Goal: Task Accomplishment & Management: Use online tool/utility

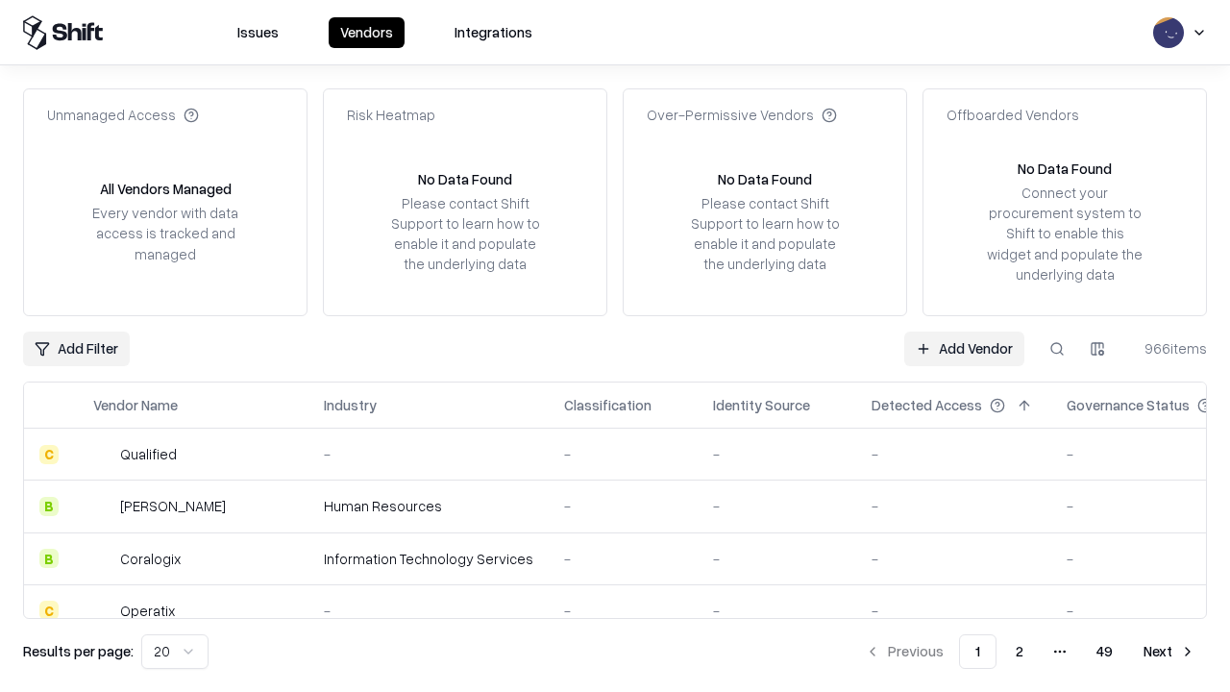
click at [964, 348] on link "Add Vendor" at bounding box center [964, 349] width 120 height 35
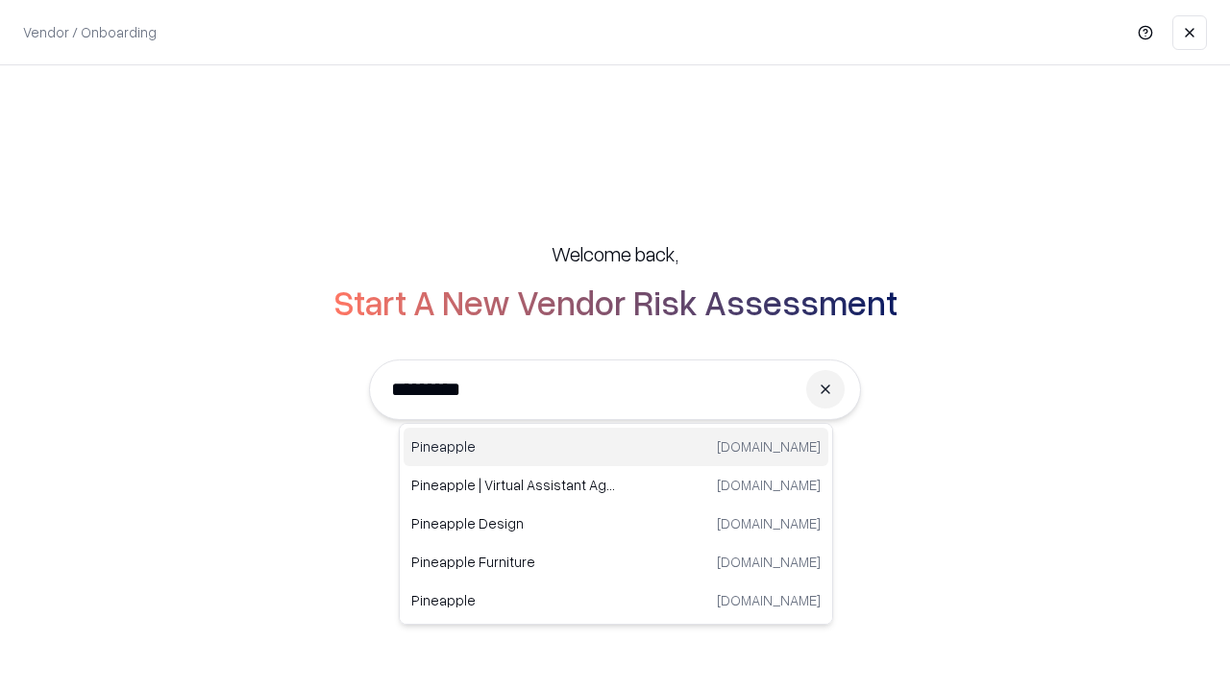
click at [616, 447] on div "Pineapple [DOMAIN_NAME]" at bounding box center [616, 447] width 425 height 38
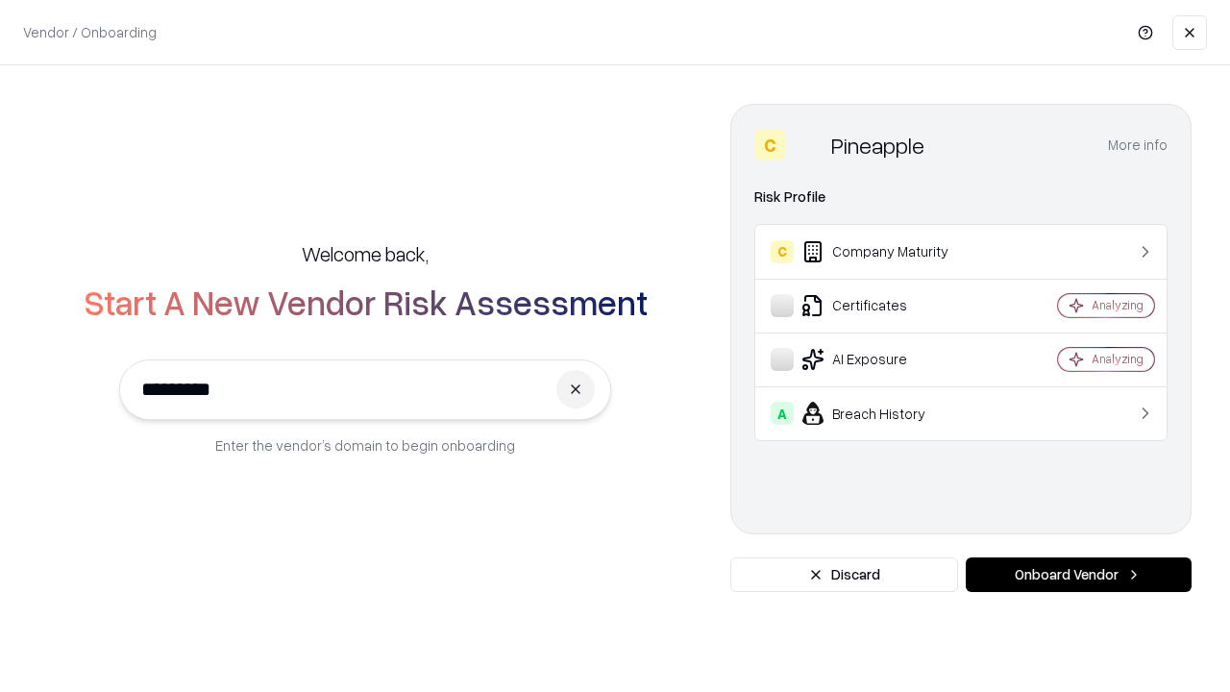
type input "*********"
click at [1078, 575] on button "Onboard Vendor" at bounding box center [1079, 574] width 226 height 35
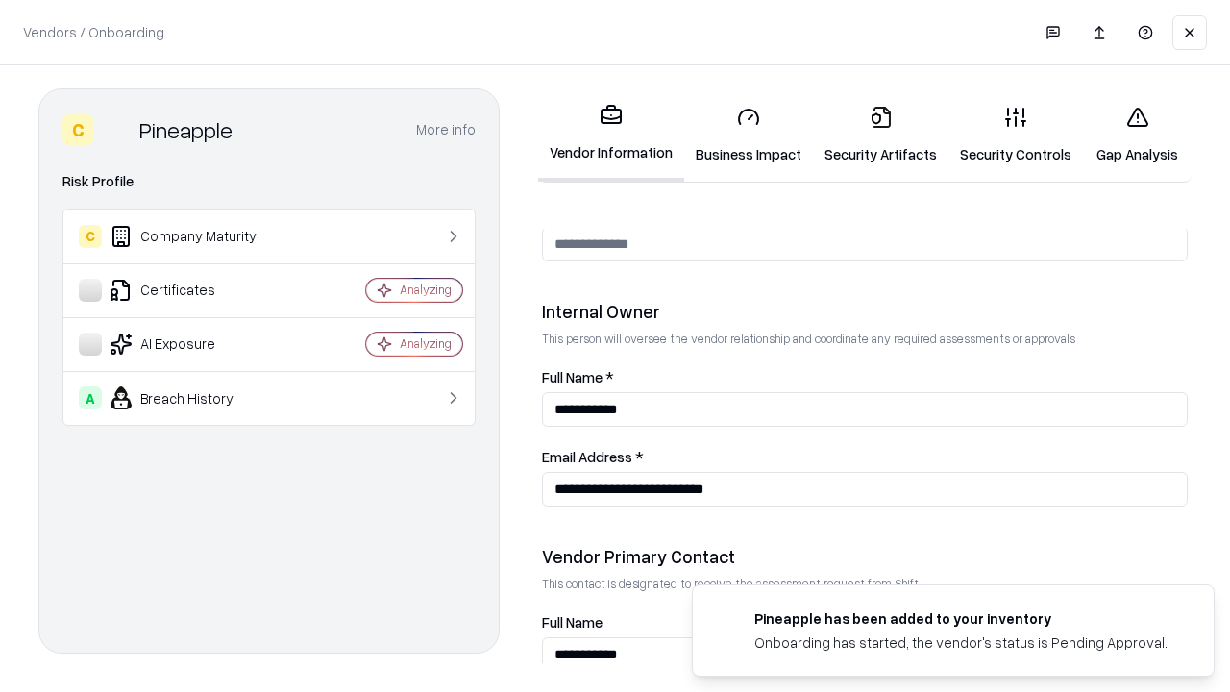
scroll to position [996, 0]
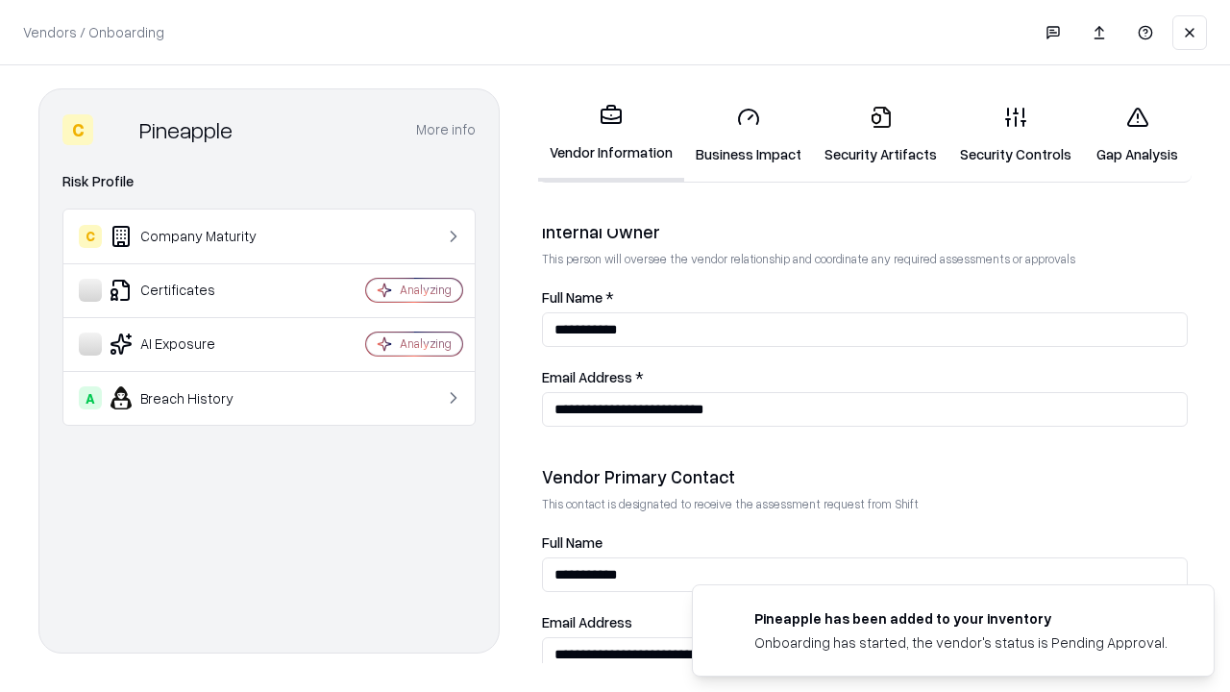
click at [749, 135] on link "Business Impact" at bounding box center [748, 134] width 129 height 89
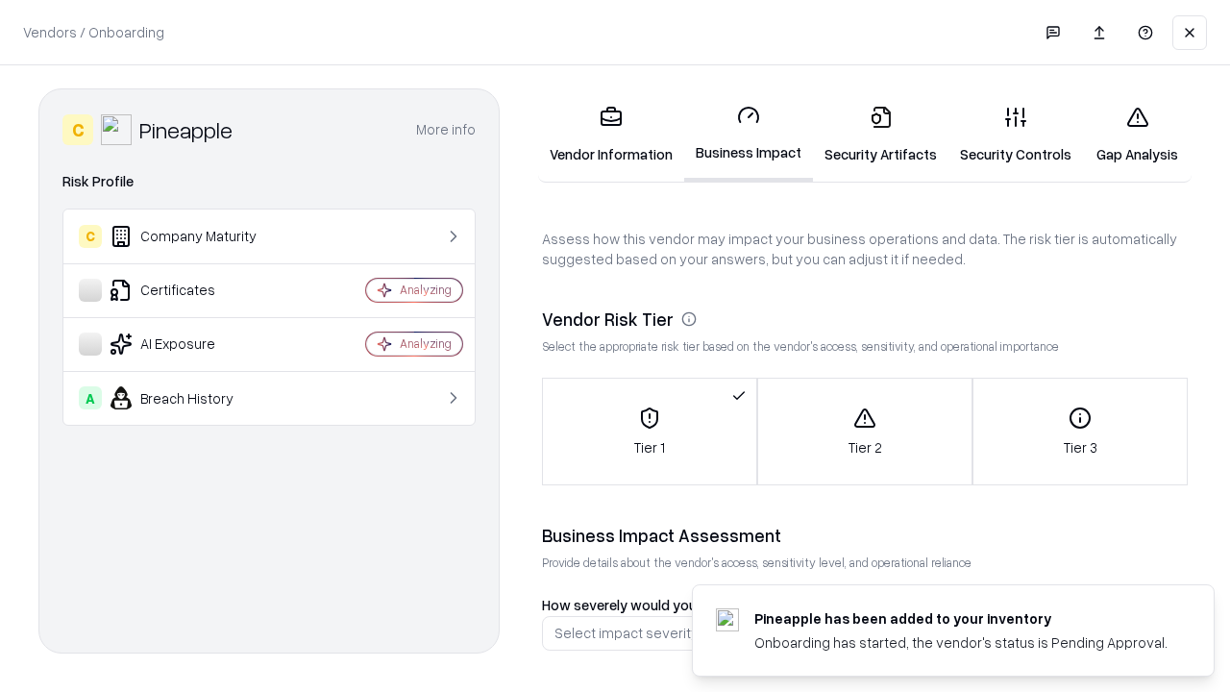
click at [880, 135] on link "Security Artifacts" at bounding box center [881, 134] width 136 height 89
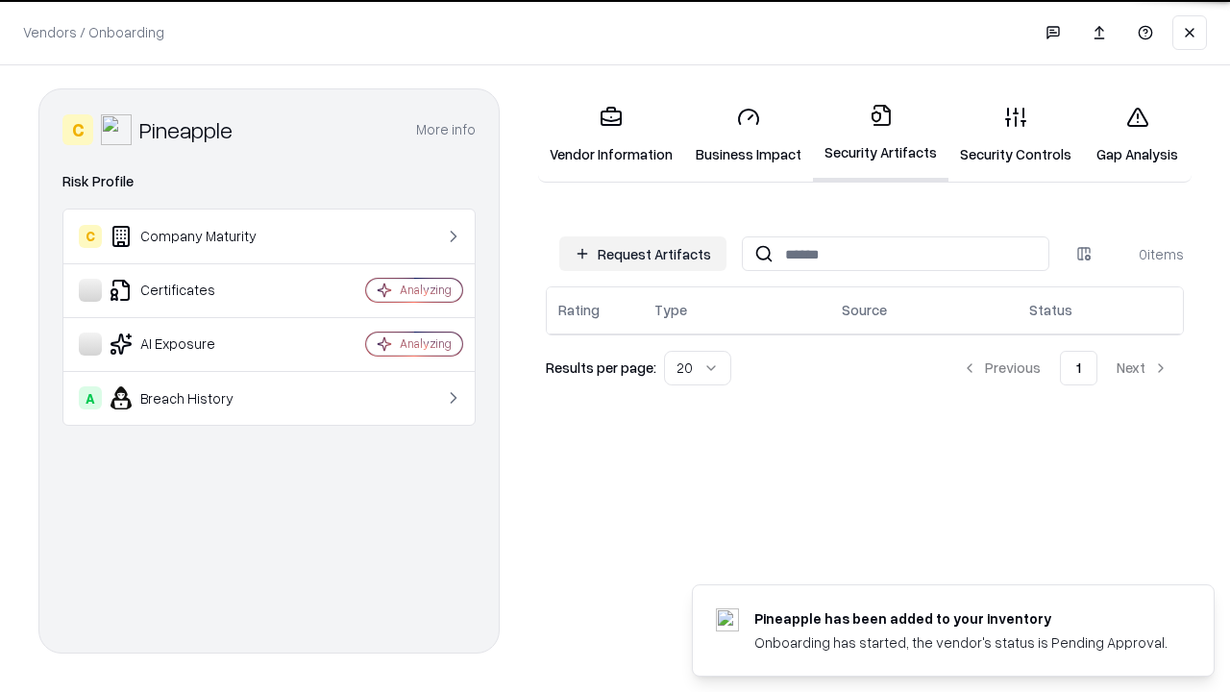
click at [643, 253] on button "Request Artifacts" at bounding box center [642, 253] width 167 height 35
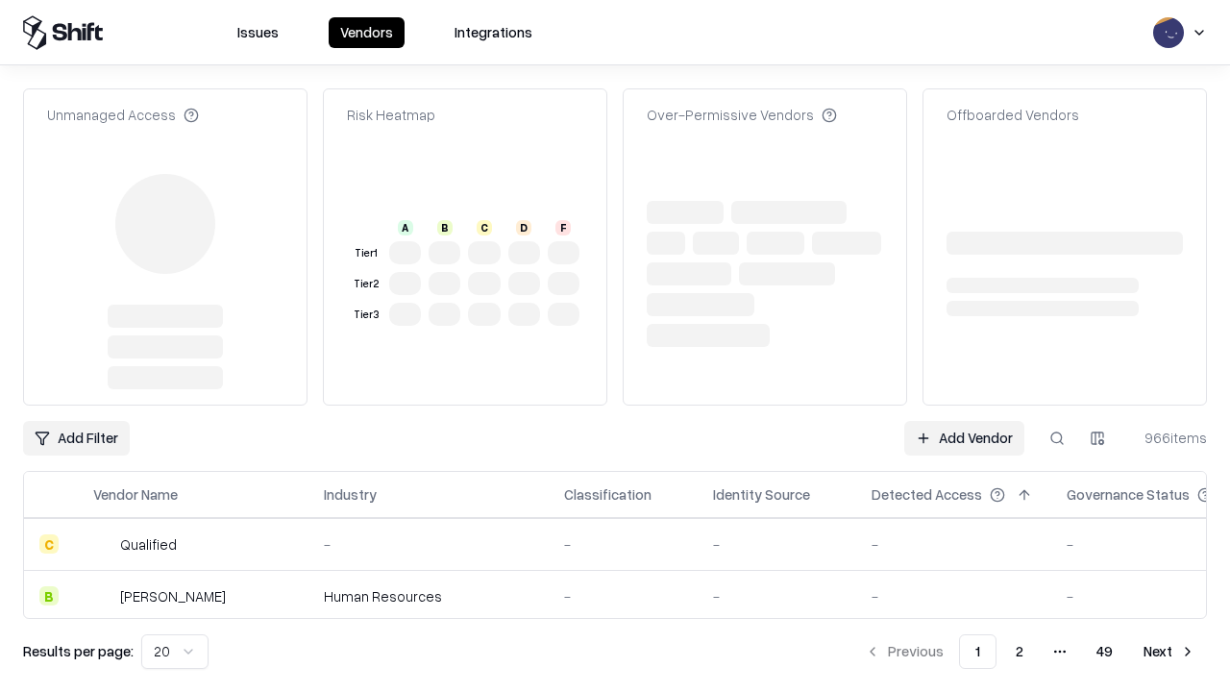
click at [964, 421] on link "Add Vendor" at bounding box center [964, 438] width 120 height 35
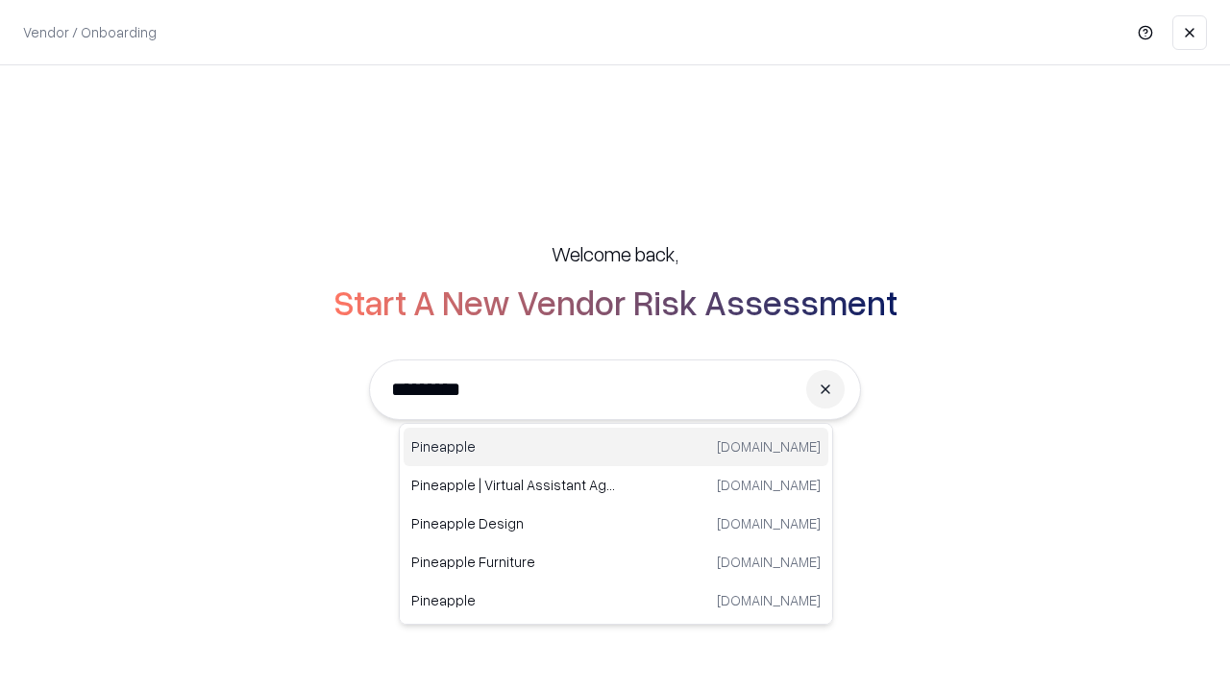
click at [616, 447] on div "Pineapple [DOMAIN_NAME]" at bounding box center [616, 447] width 425 height 38
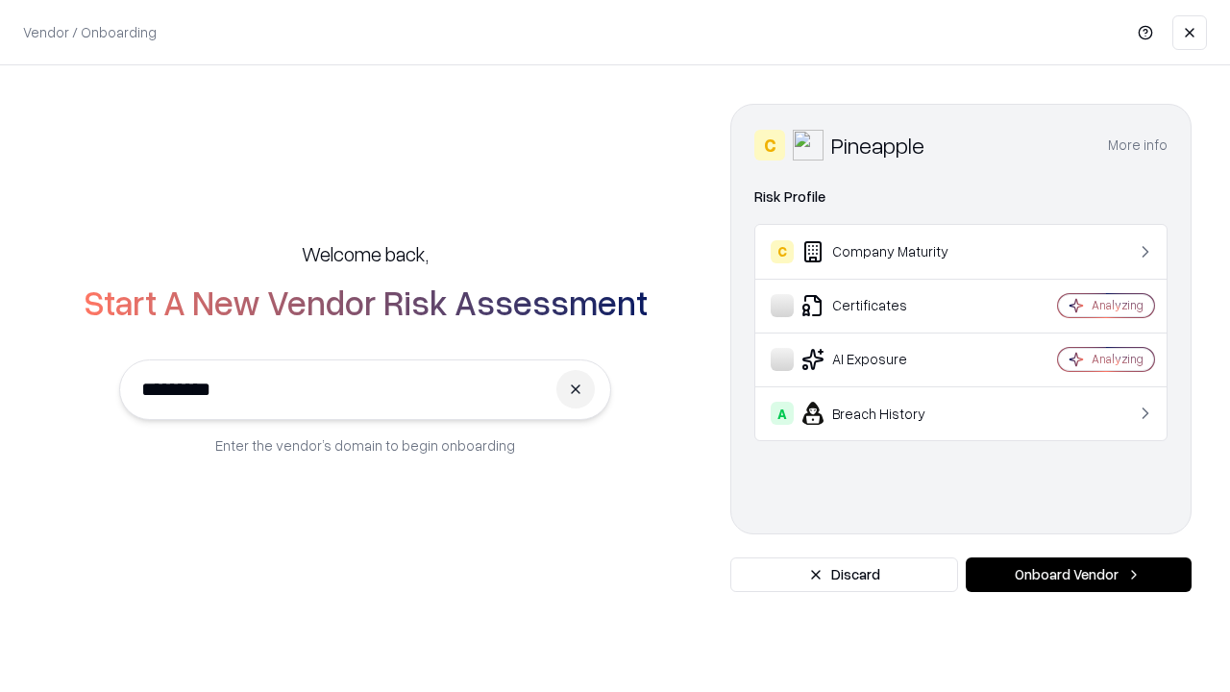
type input "*********"
click at [1078, 575] on button "Onboard Vendor" at bounding box center [1079, 574] width 226 height 35
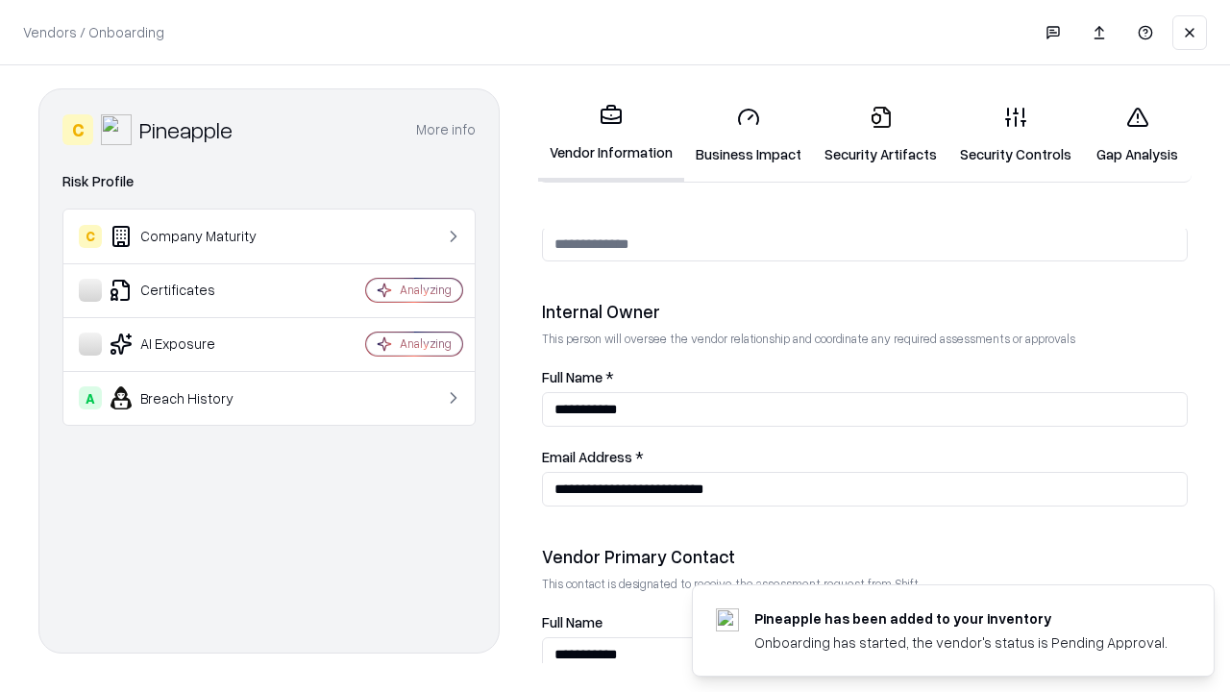
scroll to position [996, 0]
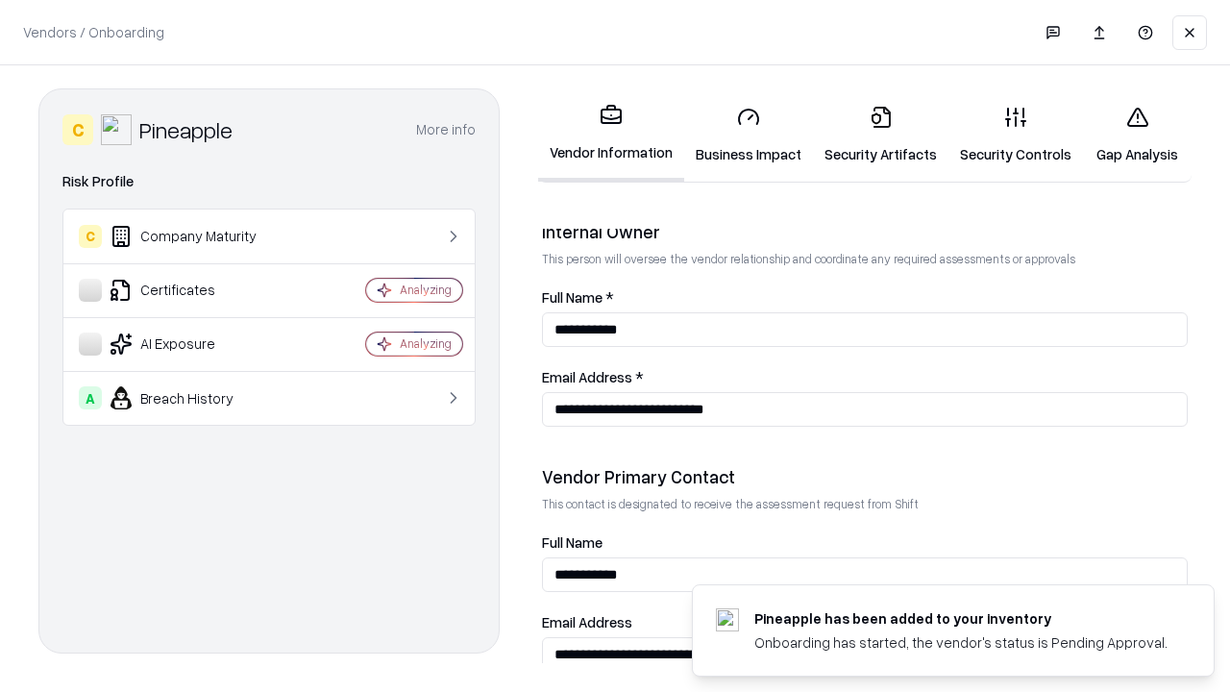
click at [1137, 135] on link "Gap Analysis" at bounding box center [1137, 134] width 109 height 89
